Goal: Information Seeking & Learning: Learn about a topic

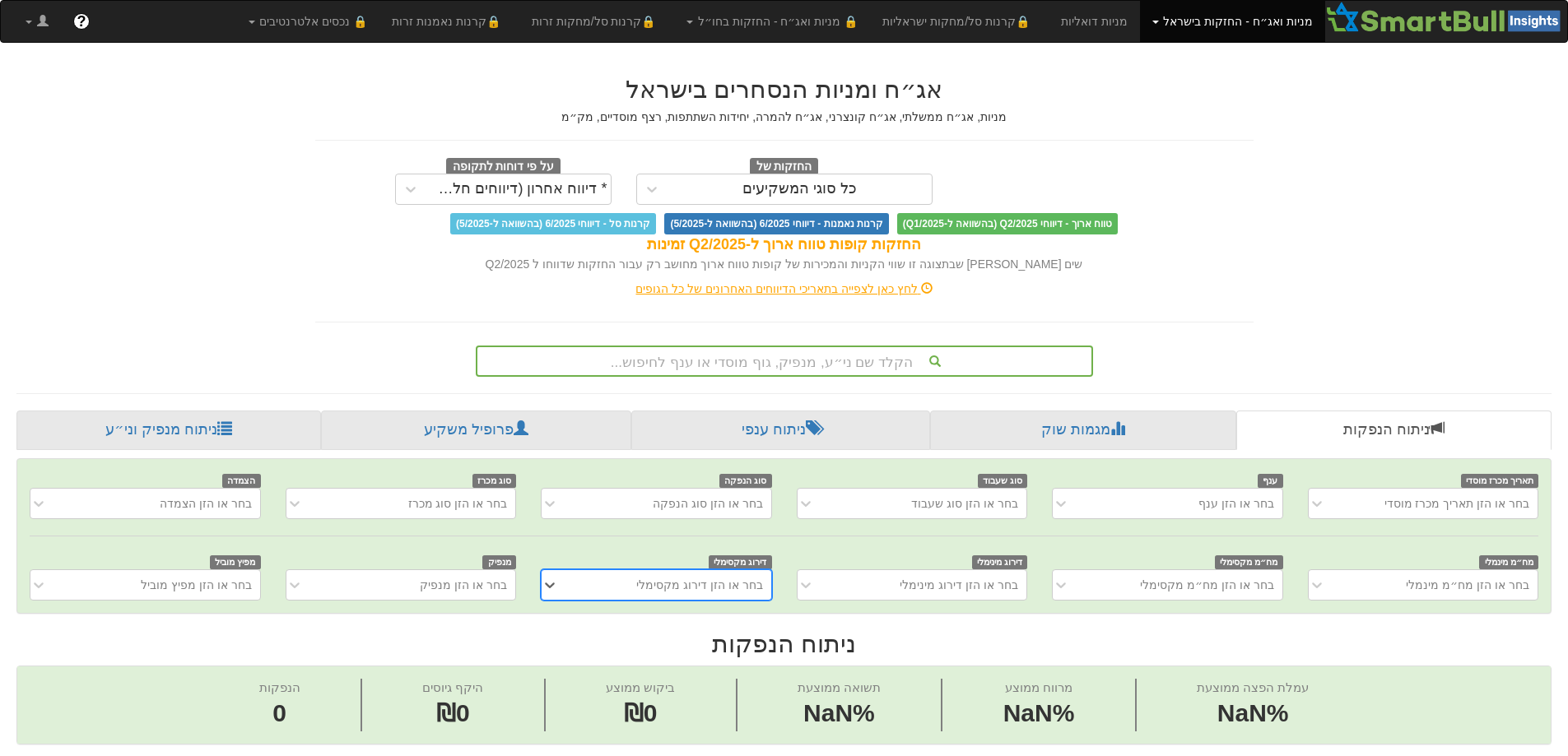
scroll to position [0, 12]
click at [475, 584] on div "בחר או הזן מנפיק" at bounding box center [462, 585] width 87 height 17
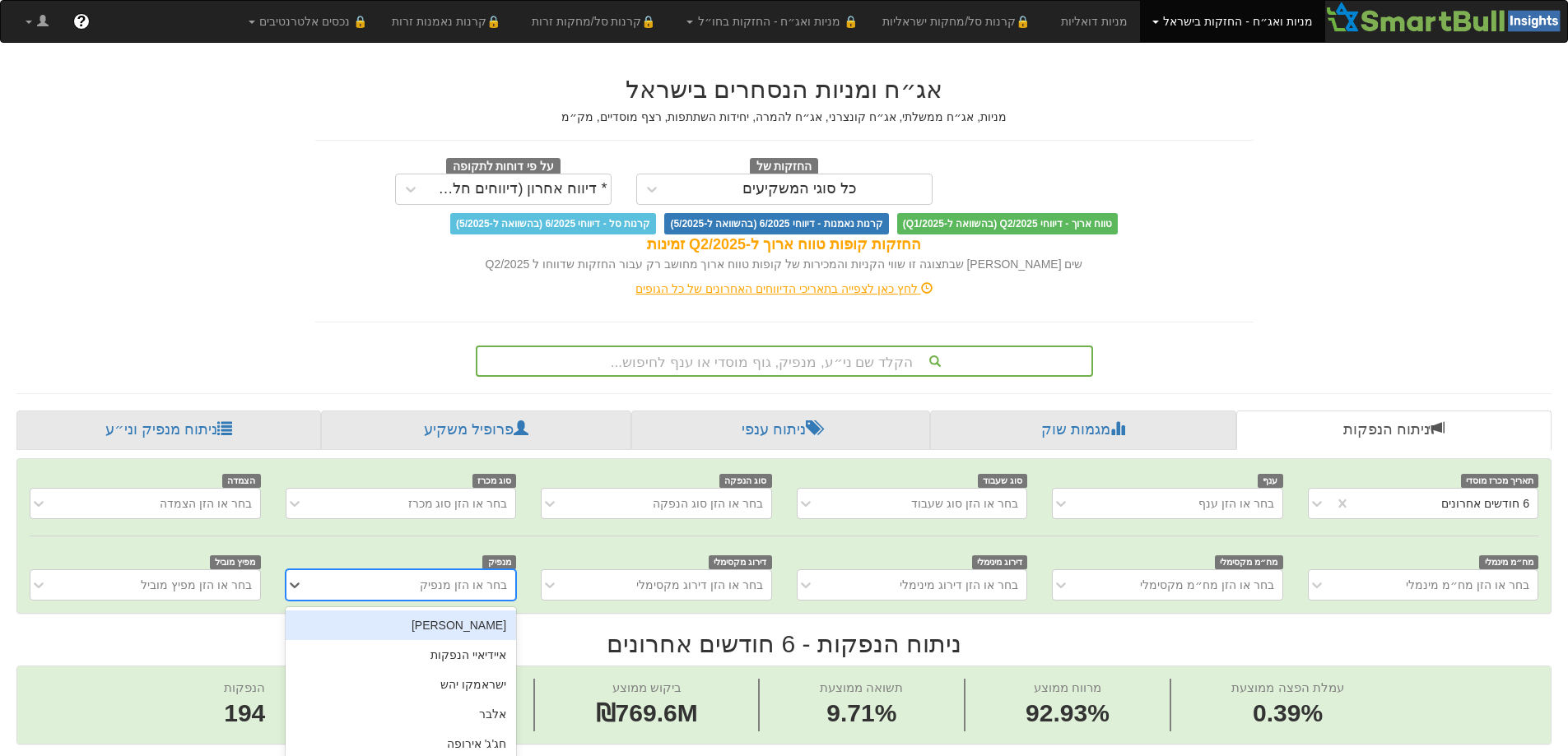
scroll to position [0, 2999]
type input "[PERSON_NAME]"
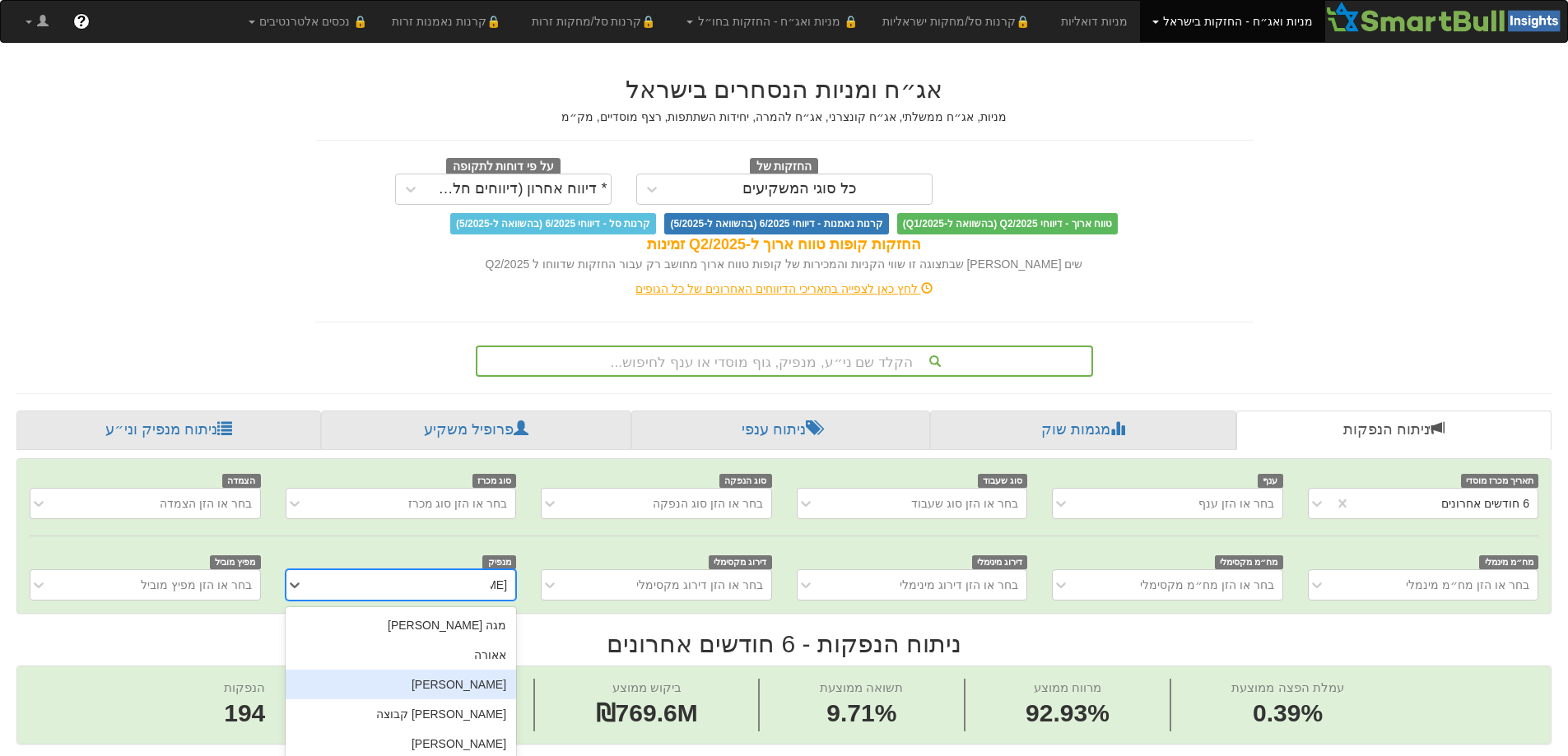
click at [488, 686] on div "[PERSON_NAME]" at bounding box center [401, 685] width 230 height 30
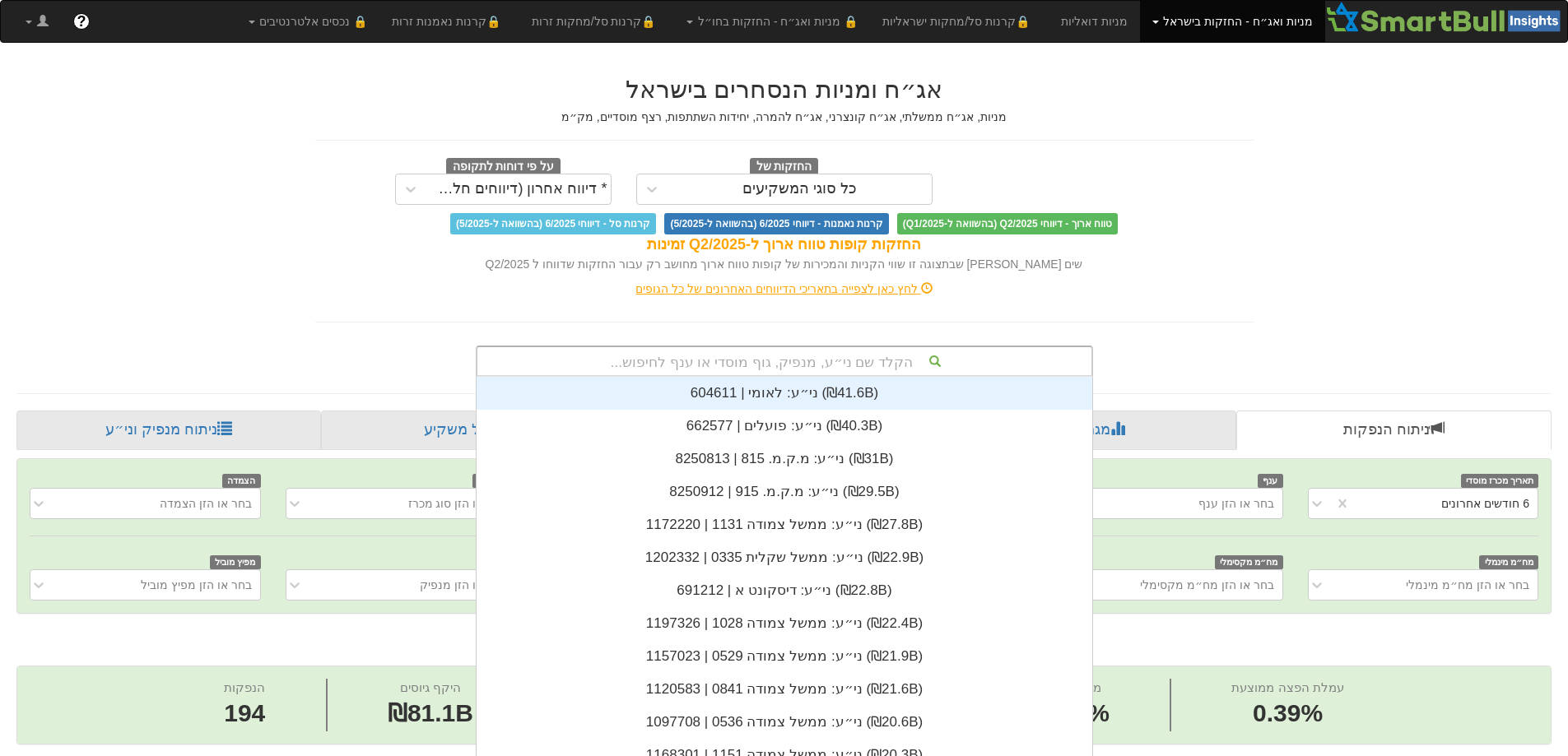
click at [891, 357] on div "הקלד שם ני״ע, מנפיק, גוף מוסדי או ענף לחיפוש... ני״ע: ‏לאומי | 604611 ‎(₪41.6B)…" at bounding box center [784, 360] width 617 height 31
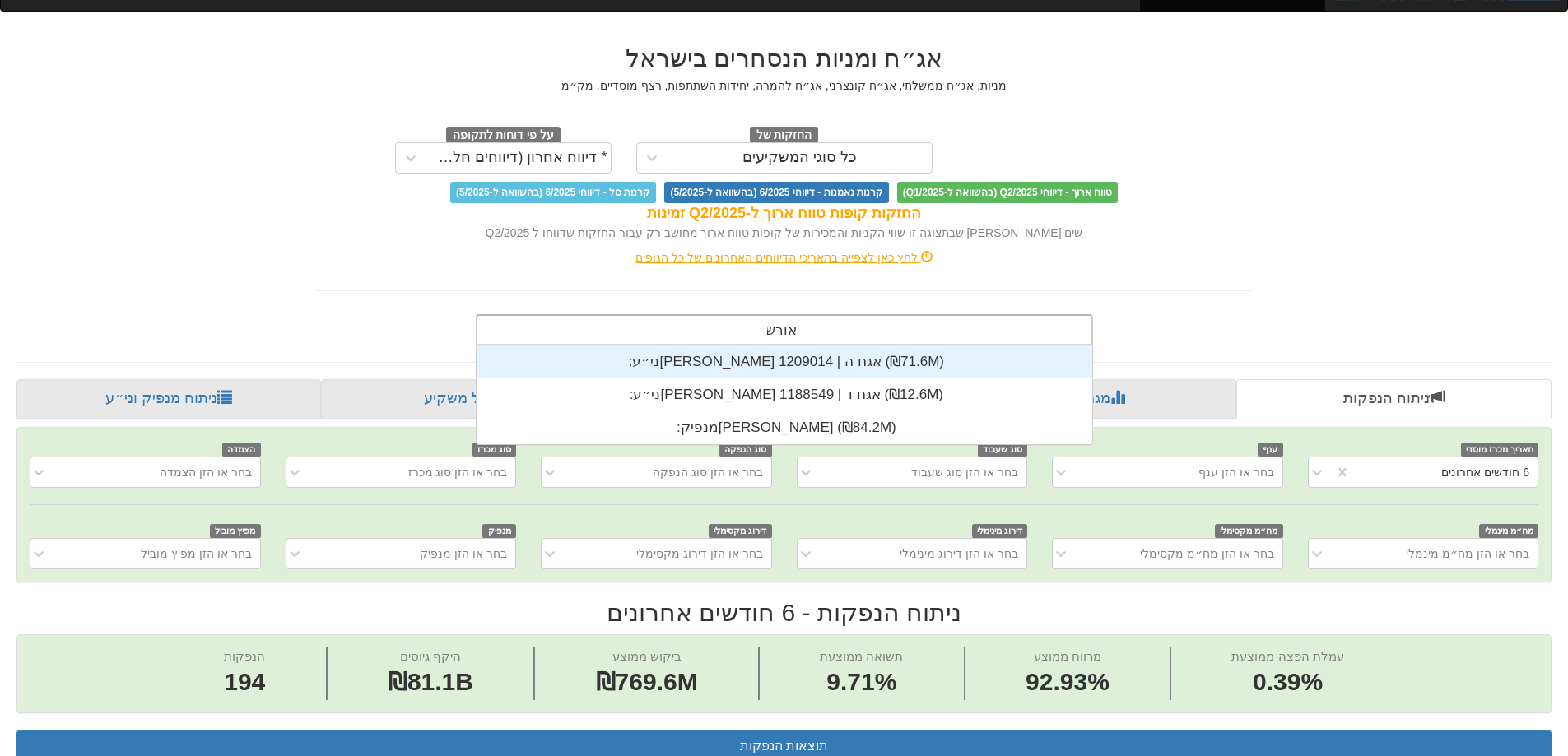
scroll to position [98, 0]
type input "[PERSON_NAME]"
click at [805, 372] on div "ני״ע: ‏[PERSON_NAME] אגח ה | 1209014 ‎(₪71.6M)‎" at bounding box center [784, 361] width 616 height 33
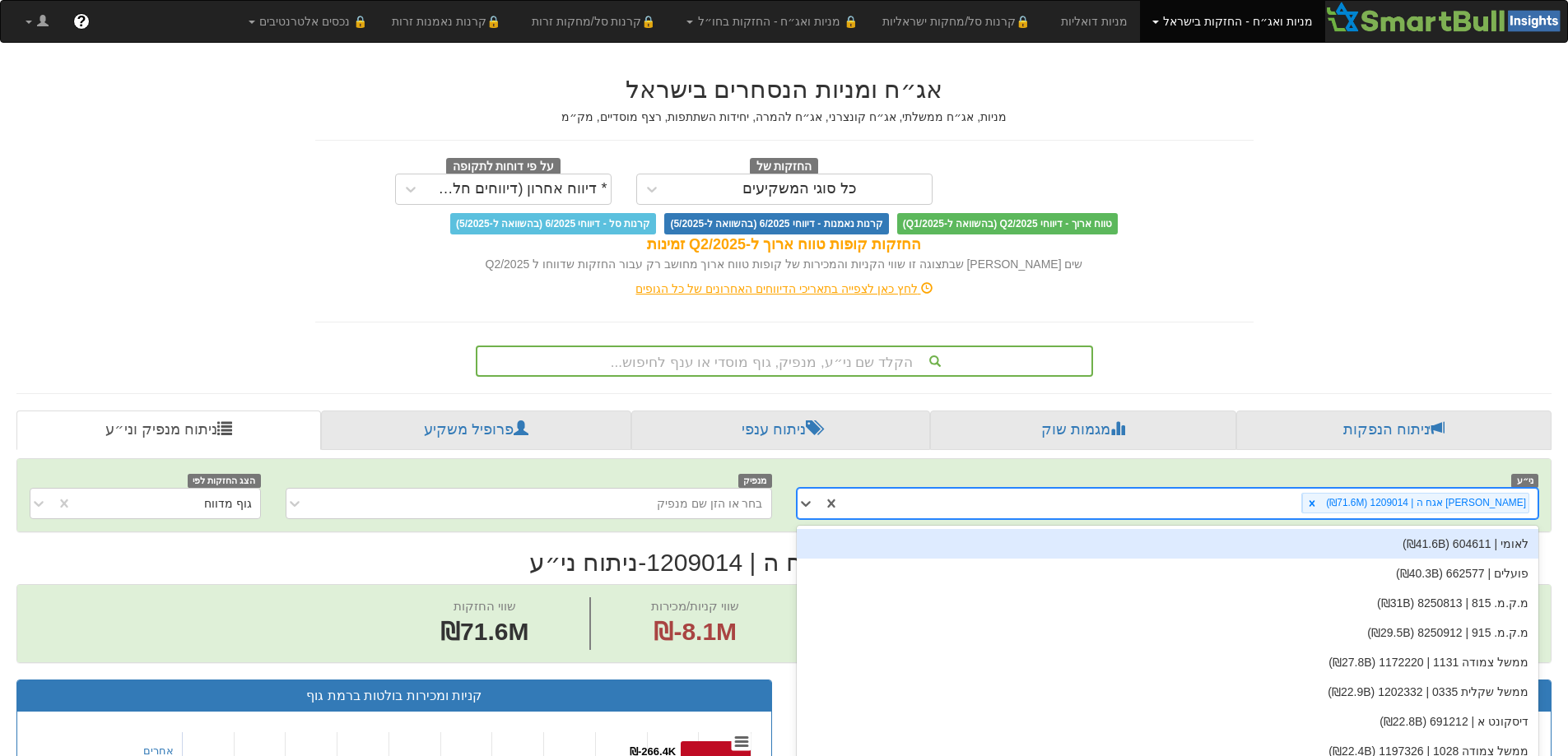
click at [1325, 506] on div "ני״ע option לאומי | 604611 (₪41.6B) focused, 1 of 1480. 1479 results available.…" at bounding box center [784, 494] width 1533 height 72
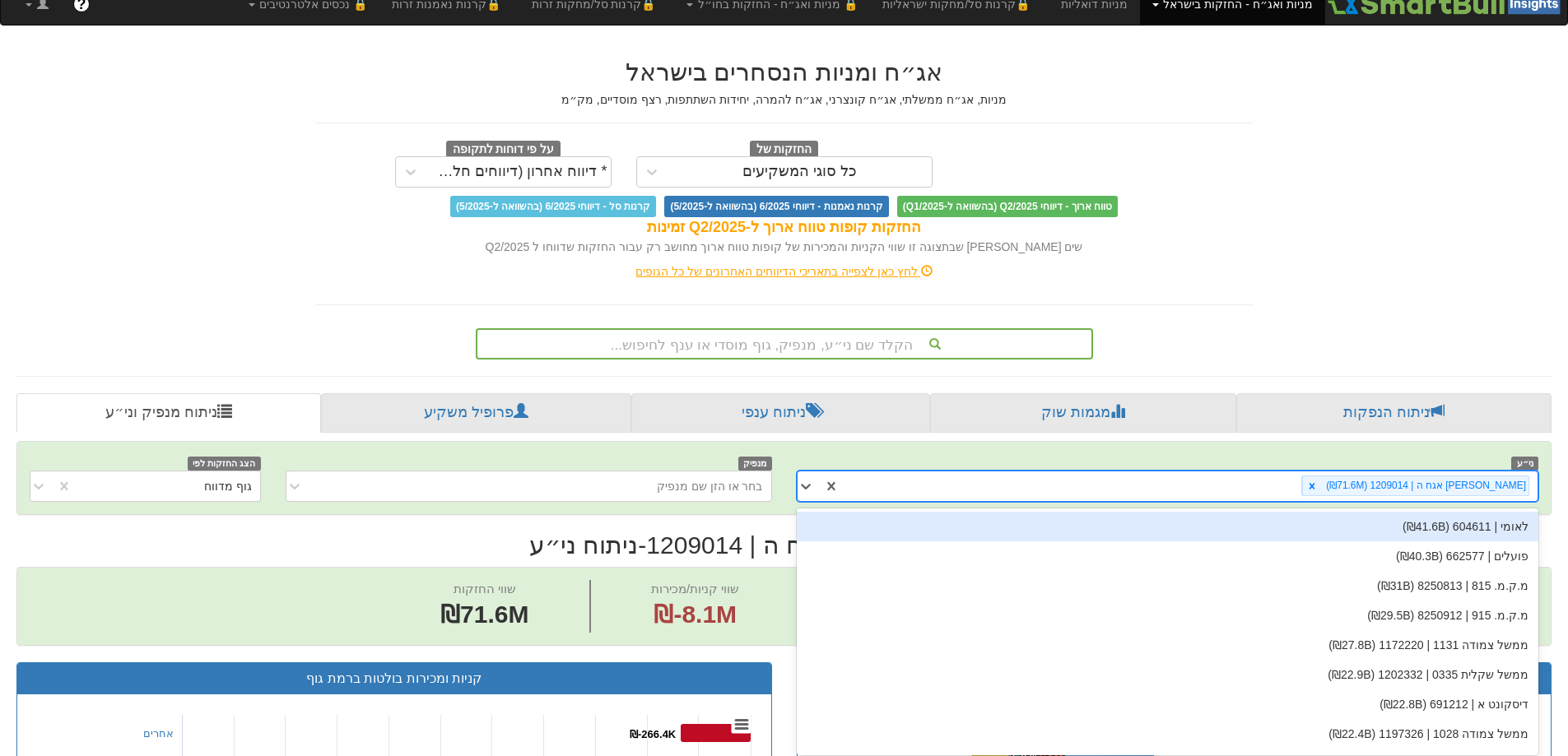
scroll to position [23, 0]
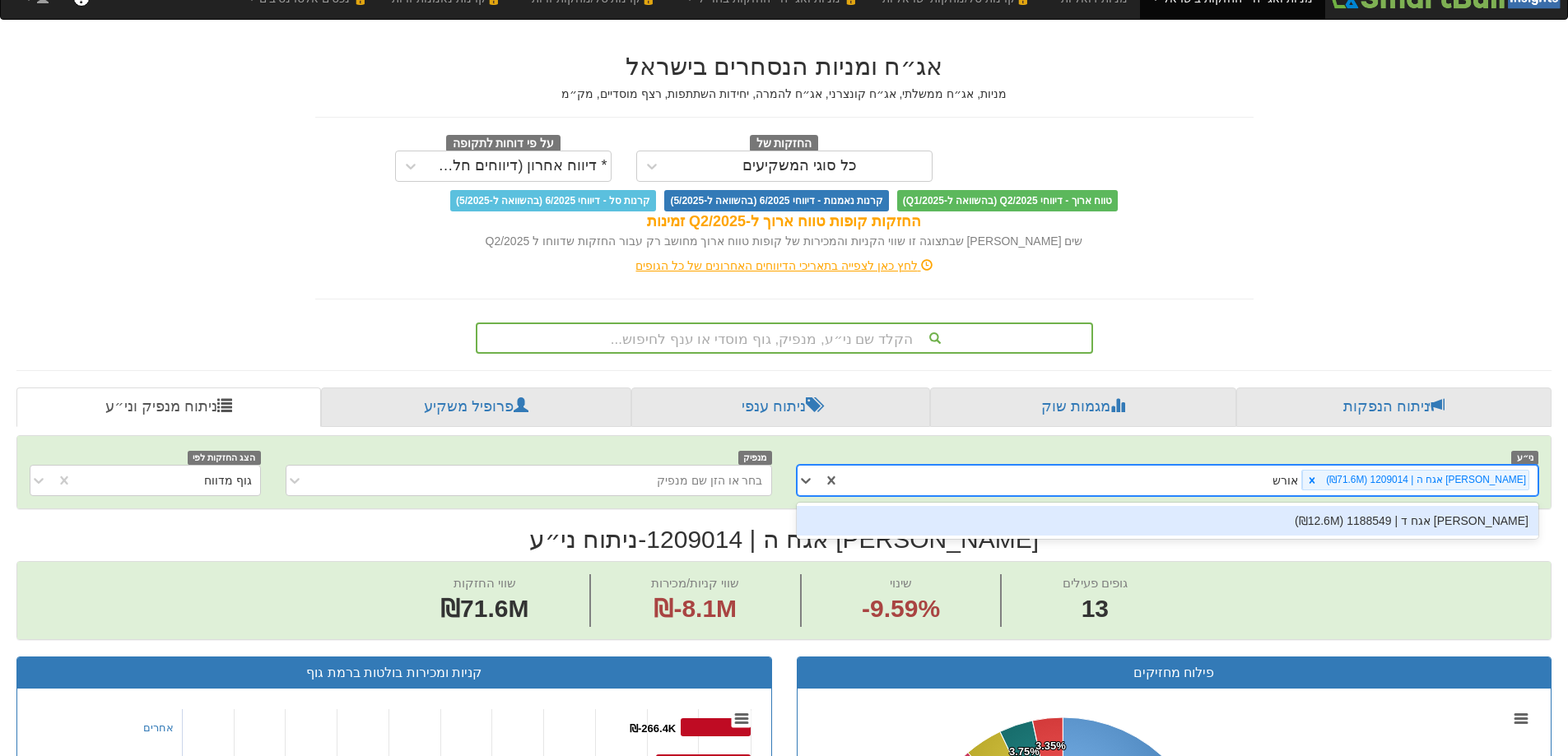
type input "[PERSON_NAME]"
click at [1502, 520] on div "[PERSON_NAME] אגח ד | 1188549 (₪12.6M)" at bounding box center [1167, 521] width 742 height 30
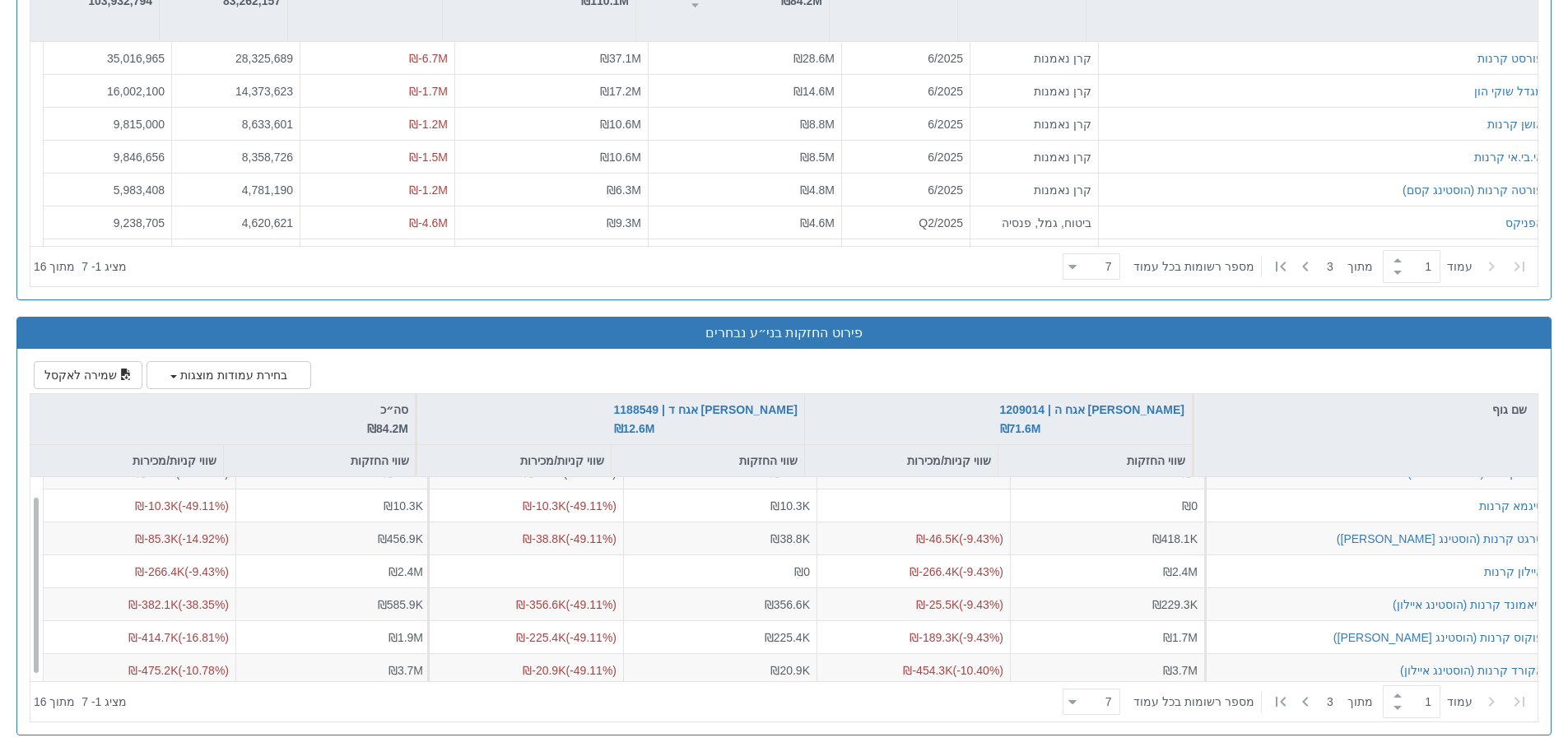
scroll to position [26, 0]
click at [1077, 702] on icon at bounding box center [1072, 702] width 8 height 4
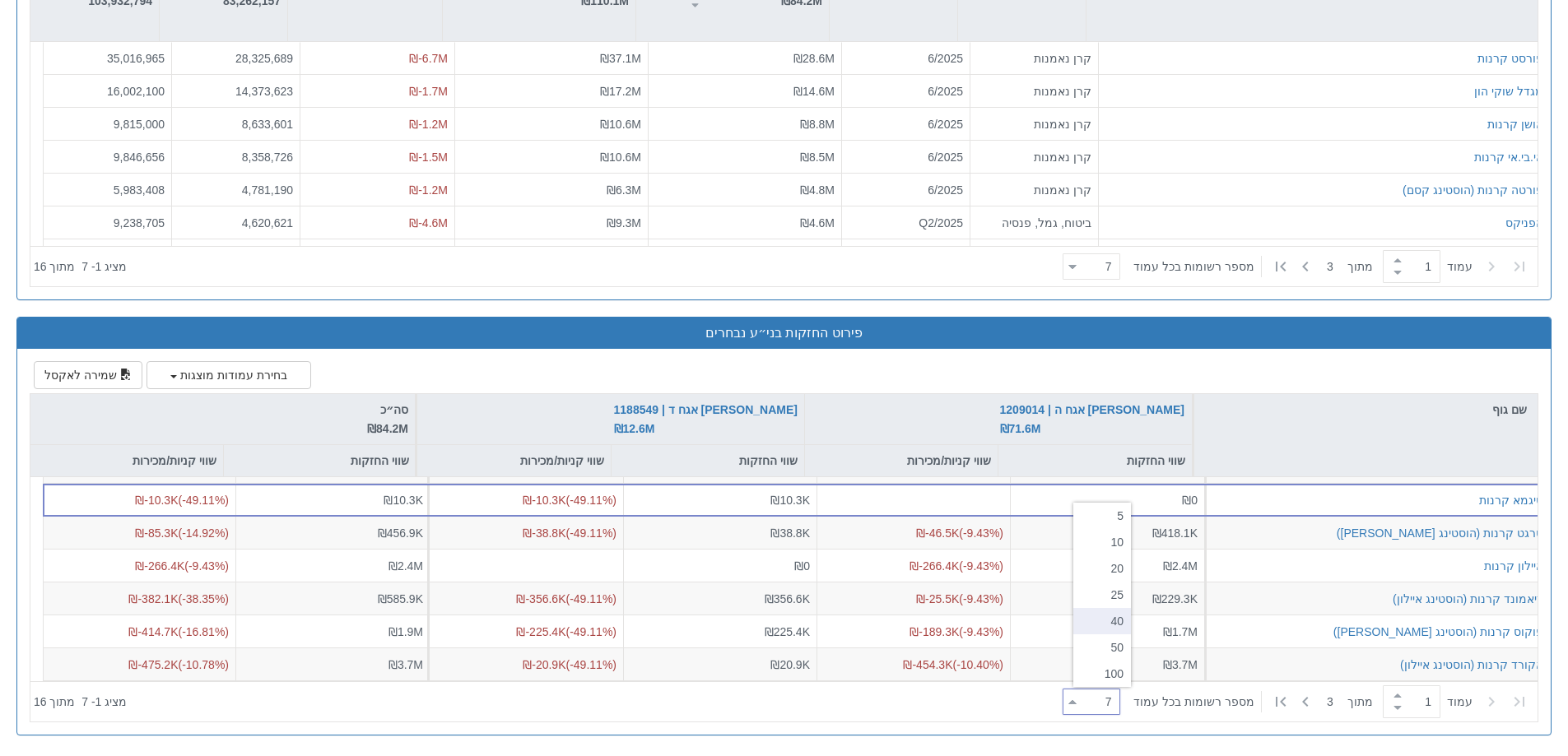
click at [1105, 625] on div "40" at bounding box center [1102, 621] width 58 height 26
type input "40"
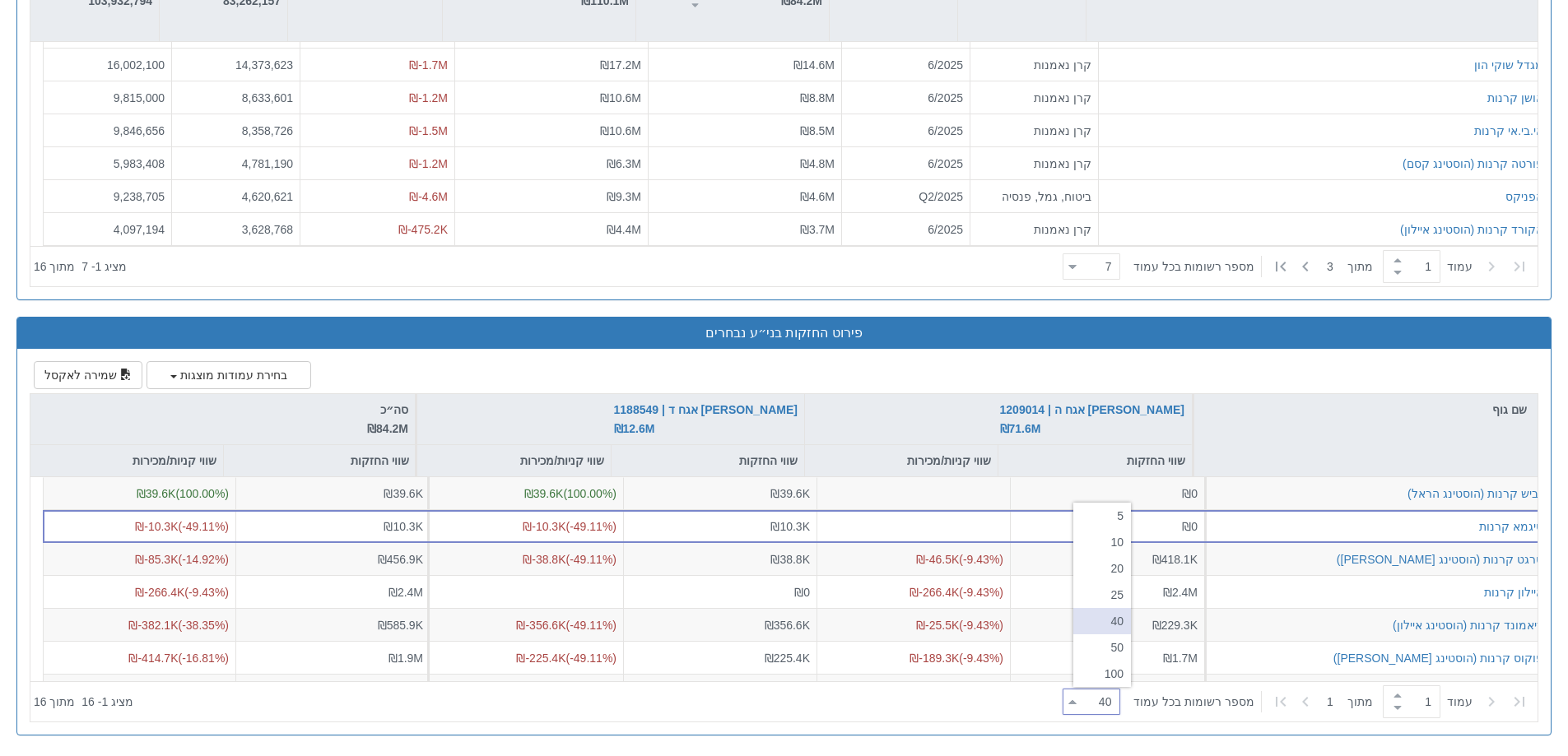
scroll to position [0, 0]
